Goal: Task Accomplishment & Management: Complete application form

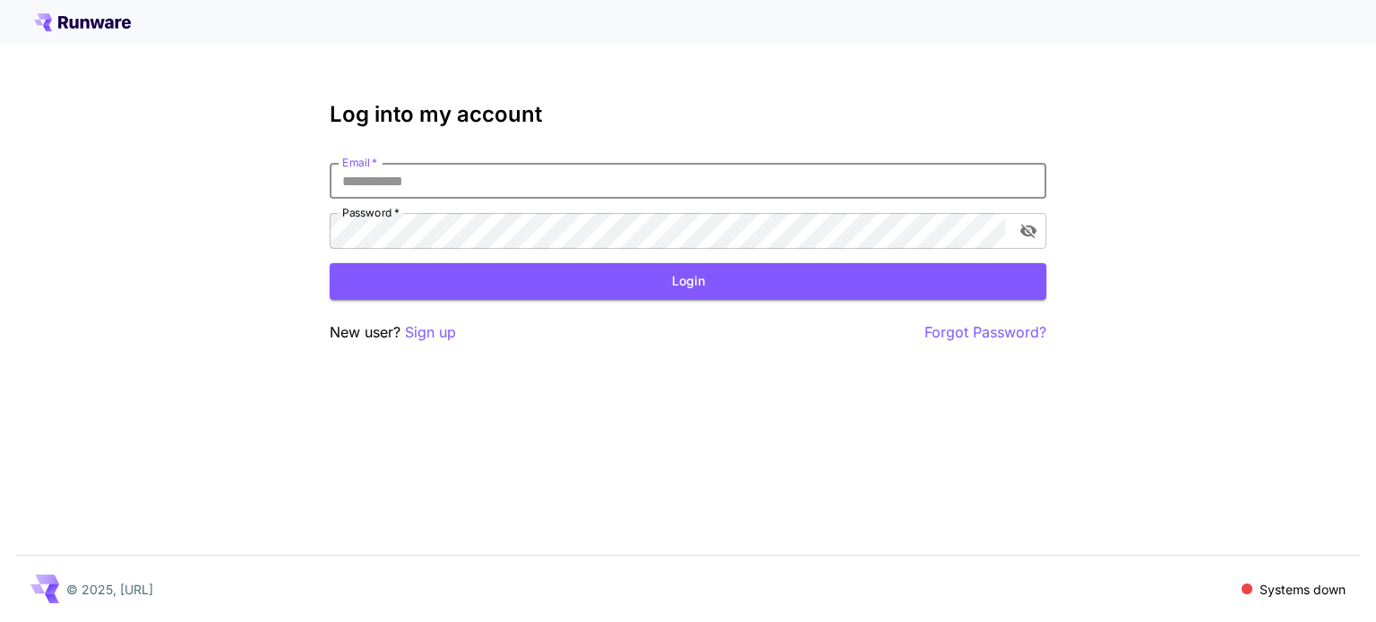
click at [387, 182] on input "Email   *" at bounding box center [688, 181] width 716 height 36
click at [419, 338] on p "Sign up" at bounding box center [430, 333] width 51 height 22
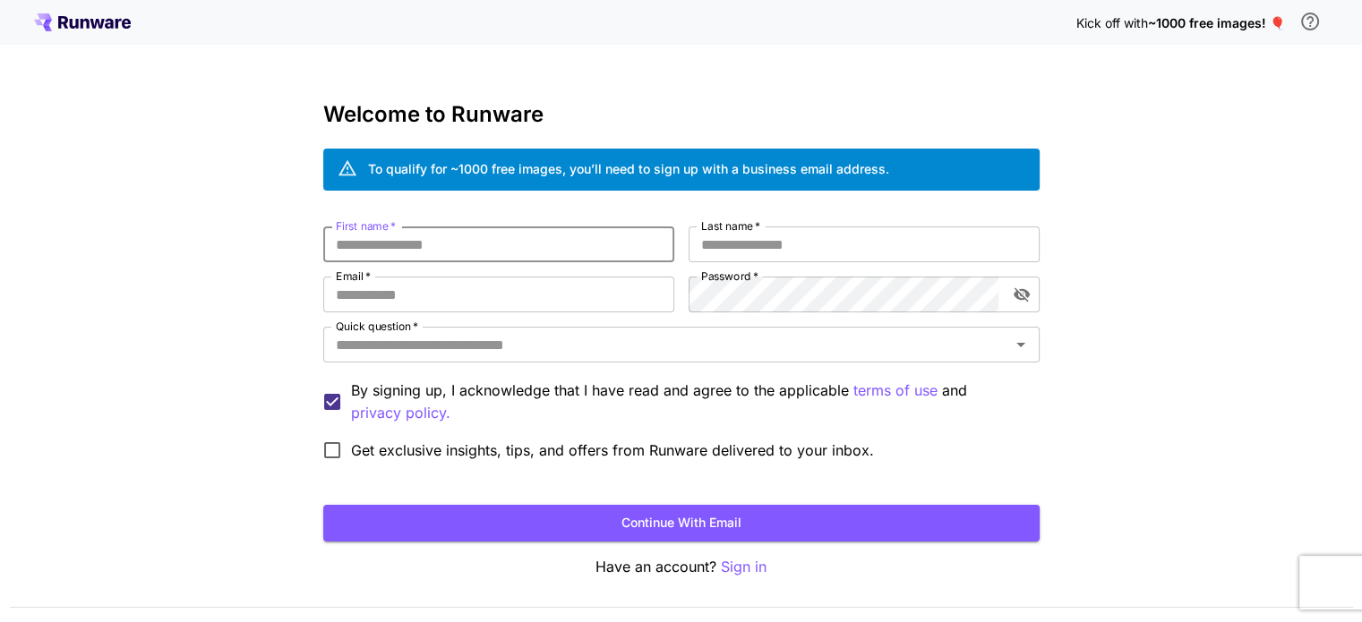
click at [453, 246] on input "First name   *" at bounding box center [498, 245] width 351 height 36
type input "***"
type input "*"
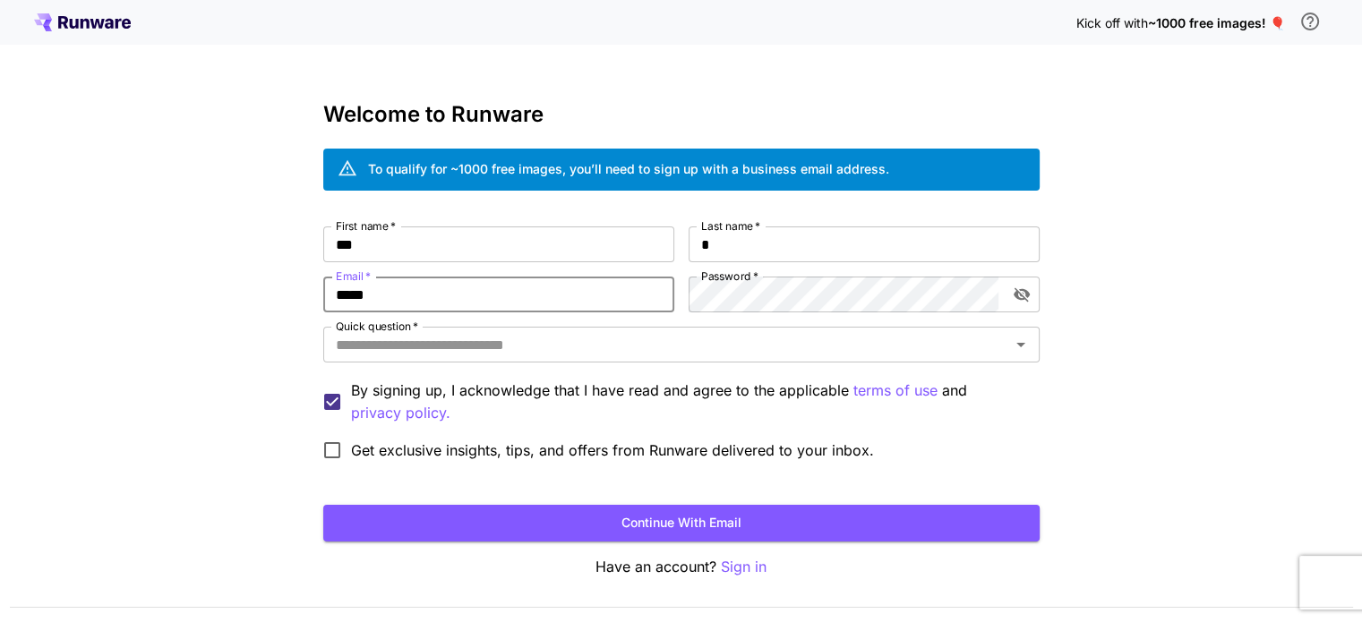
type input "**********"
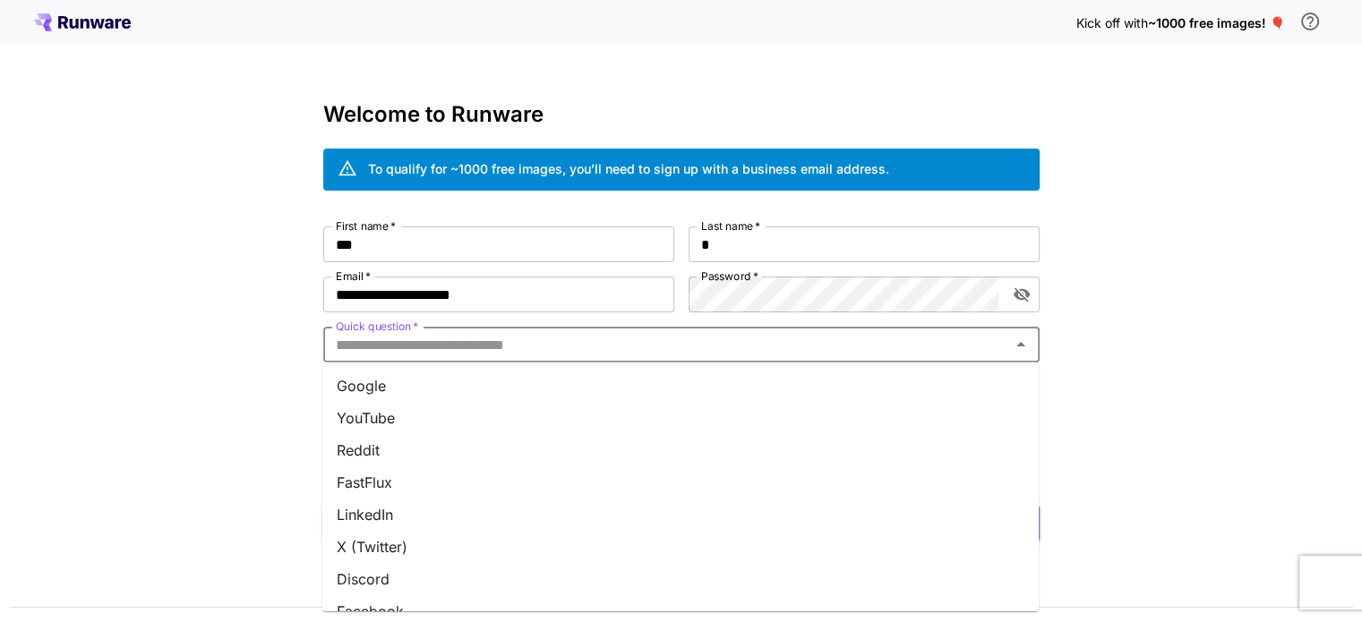
click at [794, 347] on input "Quick question   *" at bounding box center [667, 344] width 676 height 25
click at [712, 399] on li "Google" at bounding box center [680, 386] width 716 height 32
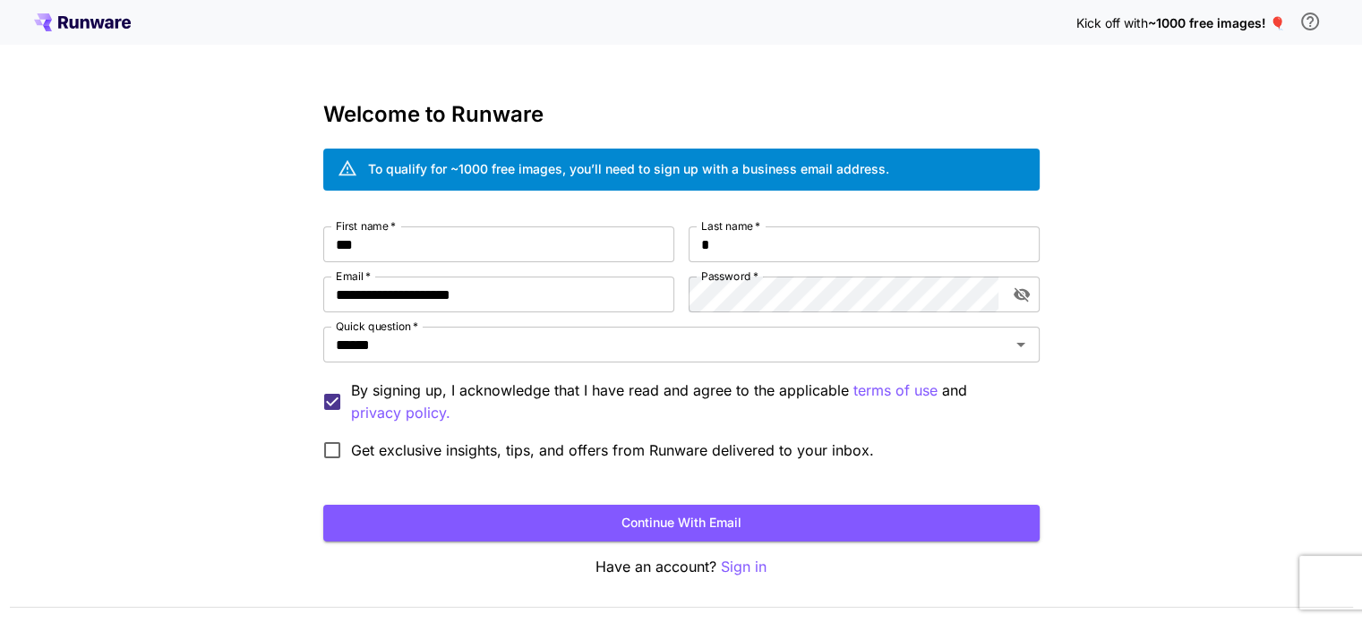
scroll to position [50, 0]
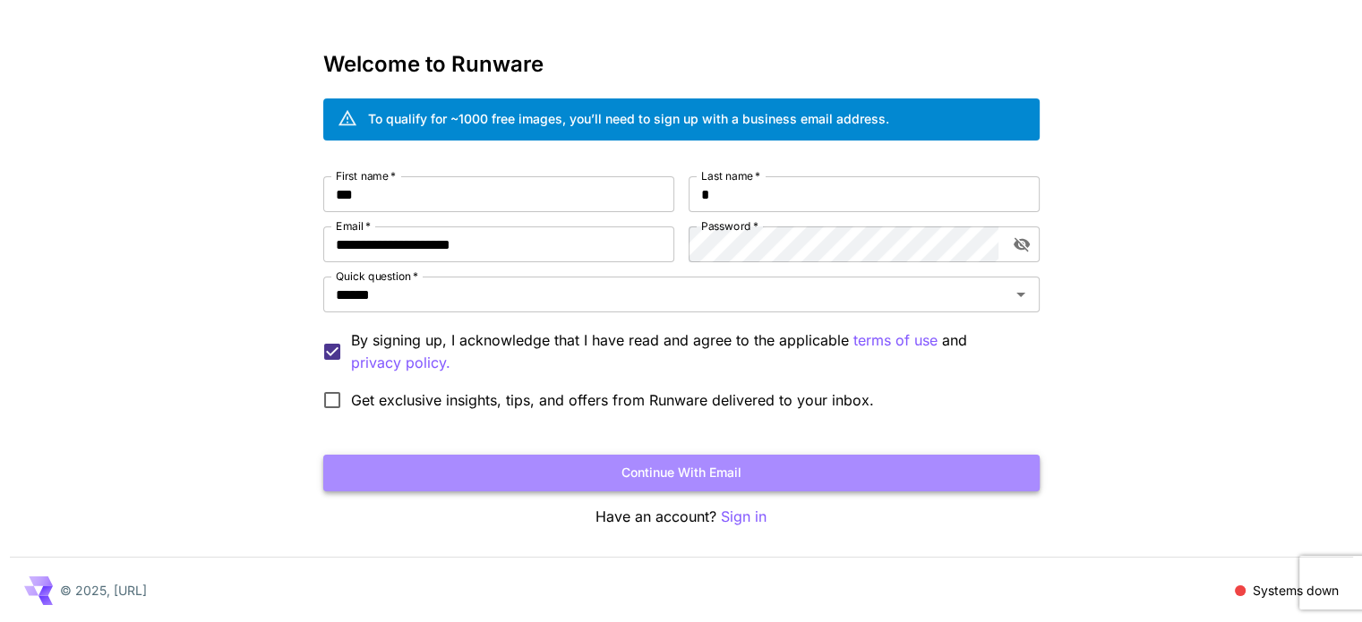
click at [670, 462] on button "Continue with email" at bounding box center [681, 473] width 716 height 37
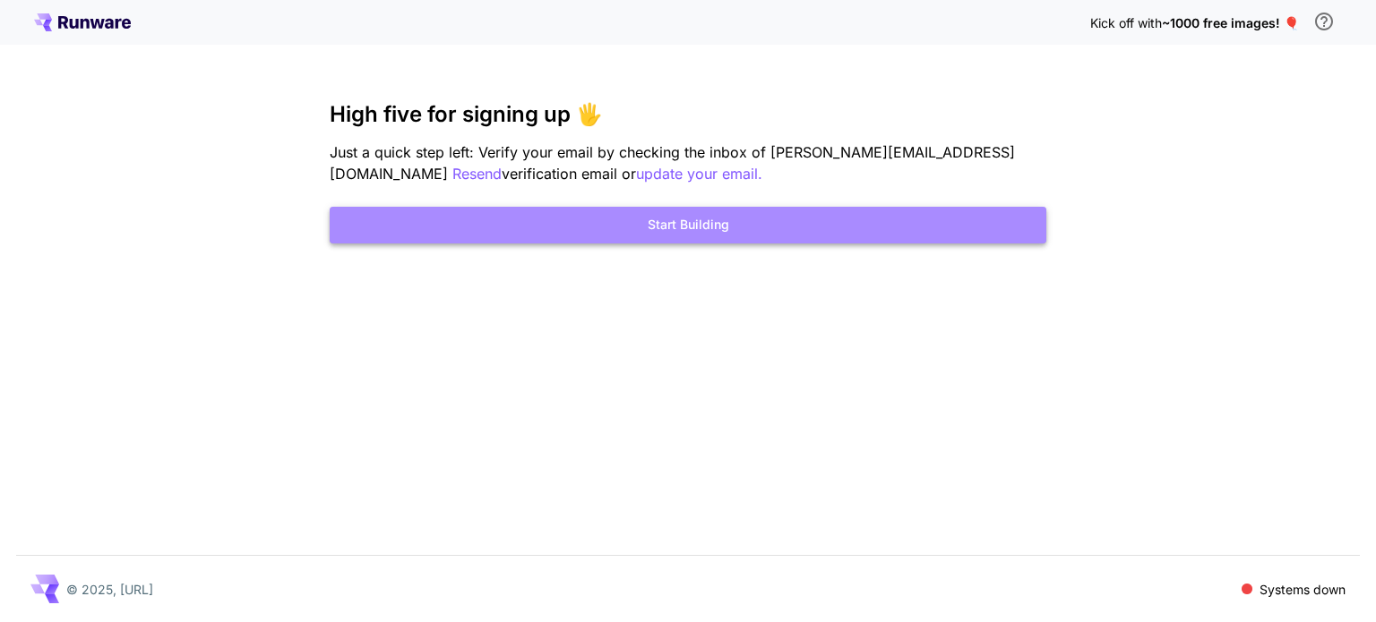
click at [752, 223] on button "Start Building" at bounding box center [688, 225] width 716 height 37
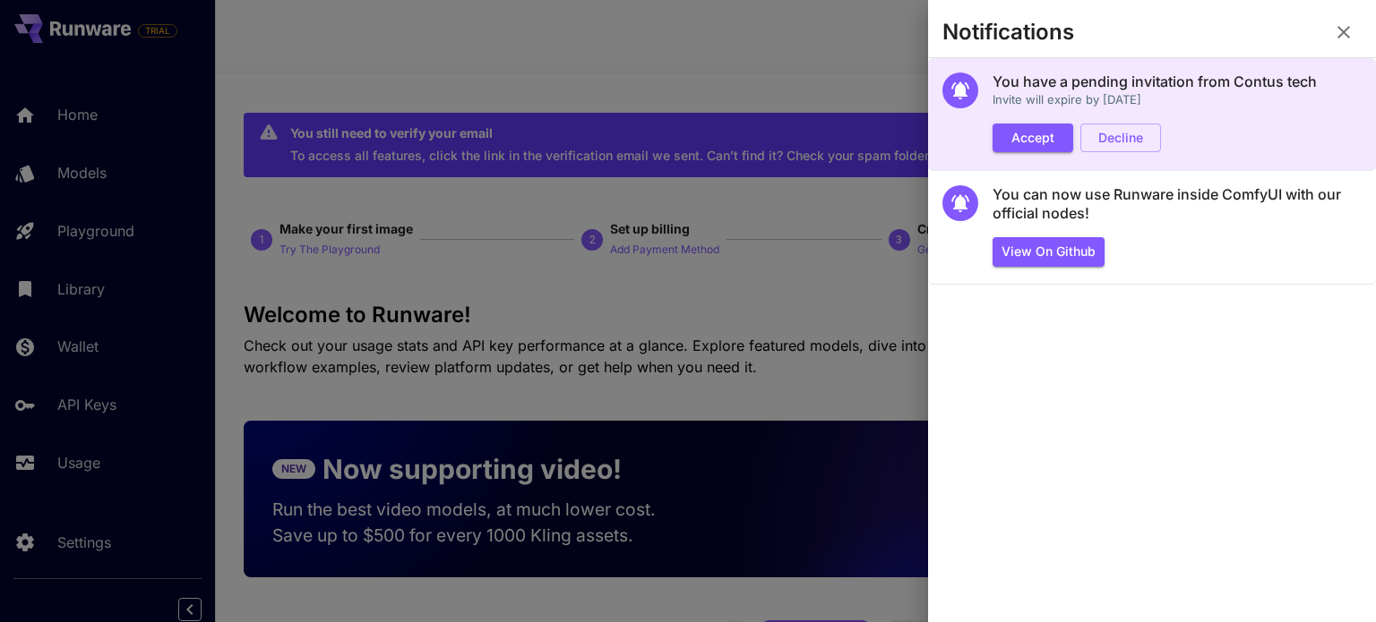
click at [1008, 122] on div "You have a pending invitation from Contus tech Invite will expire by in 7 days …" at bounding box center [1154, 113] width 324 height 80
click at [1016, 130] on button "Accept" at bounding box center [1032, 139] width 81 height 30
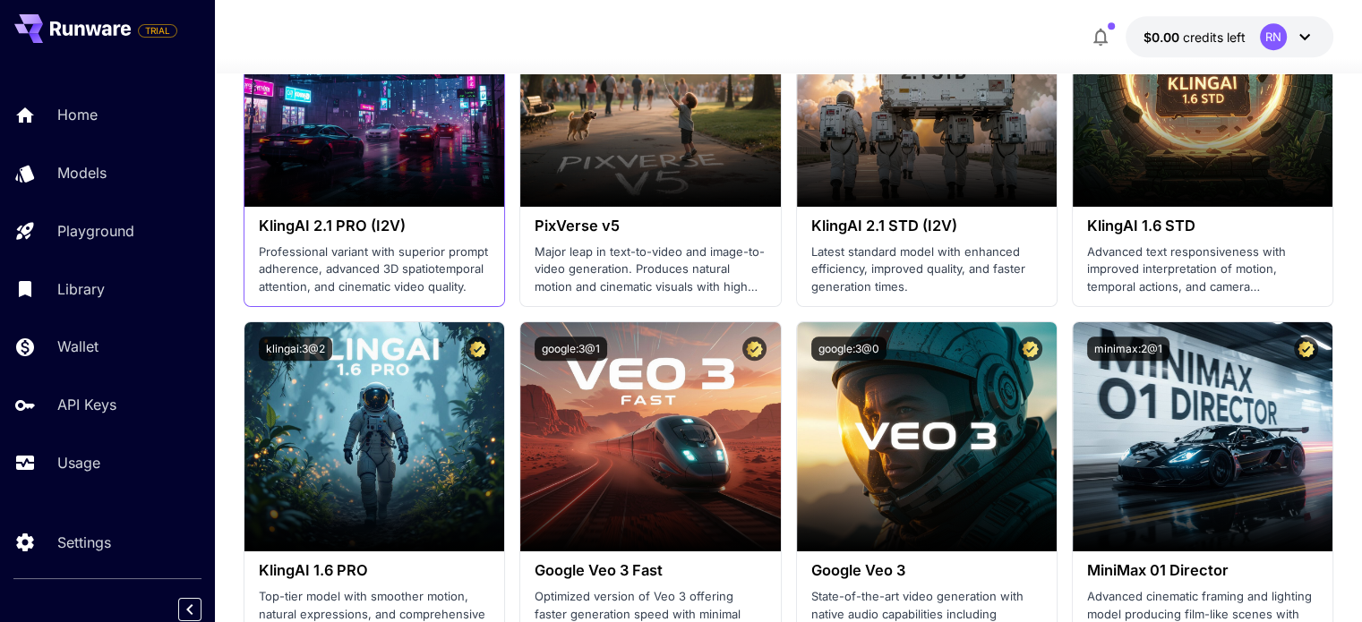
scroll to position [1109, 0]
